Goal: Transaction & Acquisition: Subscribe to service/newsletter

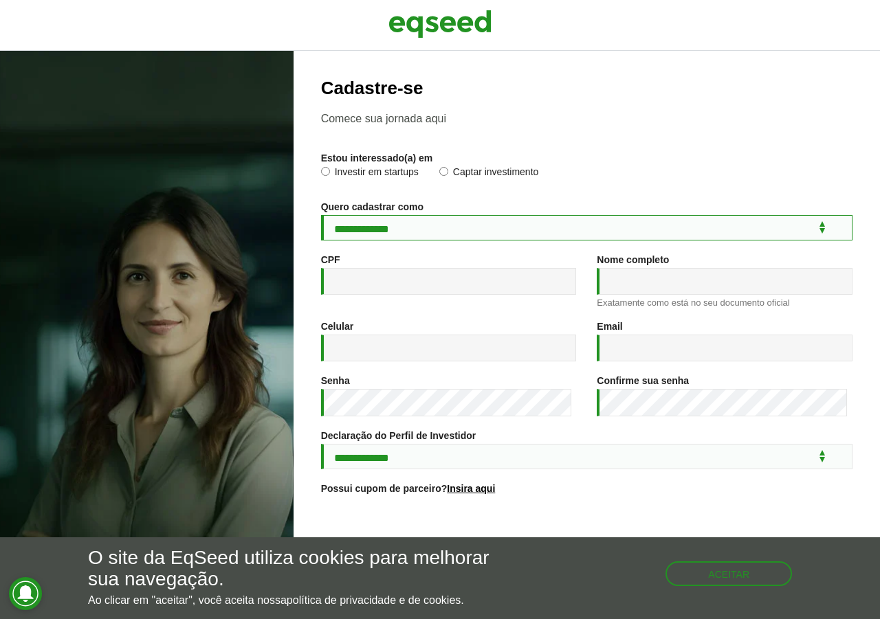
click at [388, 230] on select "**********" at bounding box center [586, 227] width 531 height 25
click at [410, 226] on select "**********" at bounding box center [586, 227] width 531 height 25
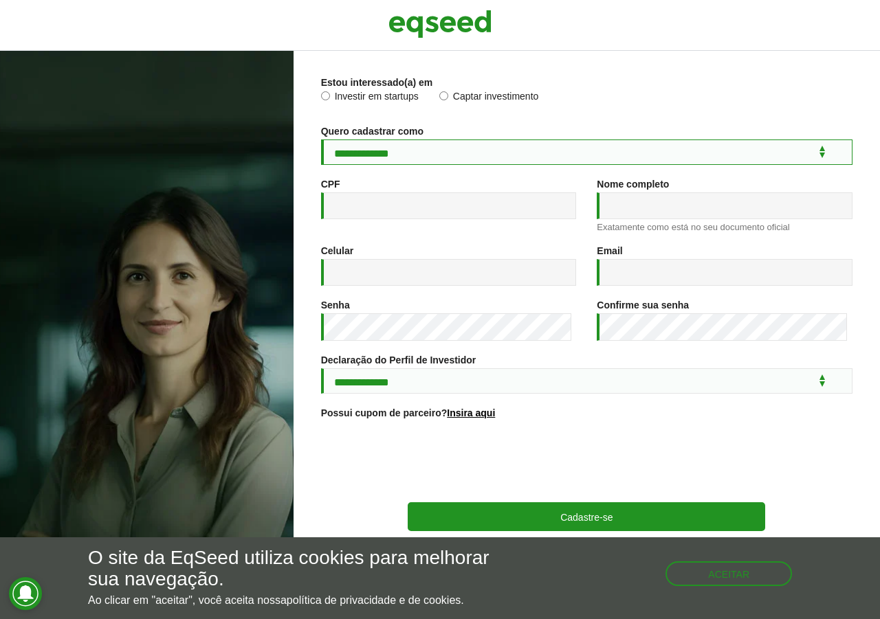
scroll to position [80, 0]
